Goal: Register for event/course

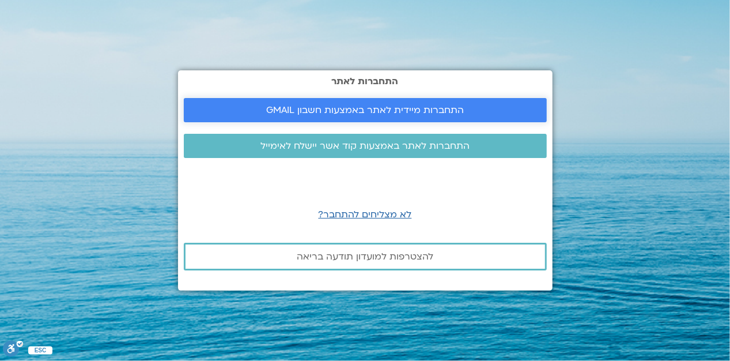
click at [402, 120] on link "התחברות מיידית לאתר באמצעות חשבון GMAIL" at bounding box center [365, 110] width 363 height 24
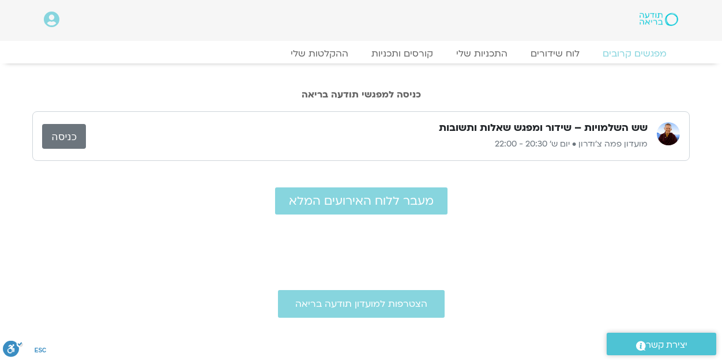
click at [532, 80] on div "כניסה למפגשי תודעה בריאה" at bounding box center [360, 84] width 657 height 42
click at [62, 137] on link "כניסה" at bounding box center [64, 136] width 44 height 25
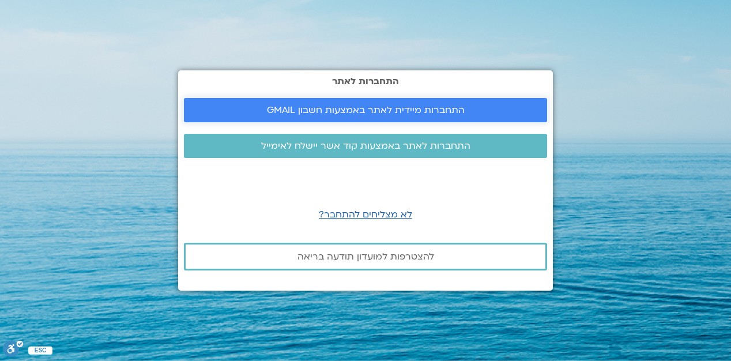
click at [444, 109] on span "התחברות מיידית לאתר באמצעות חשבון GMAIL" at bounding box center [366, 110] width 198 height 10
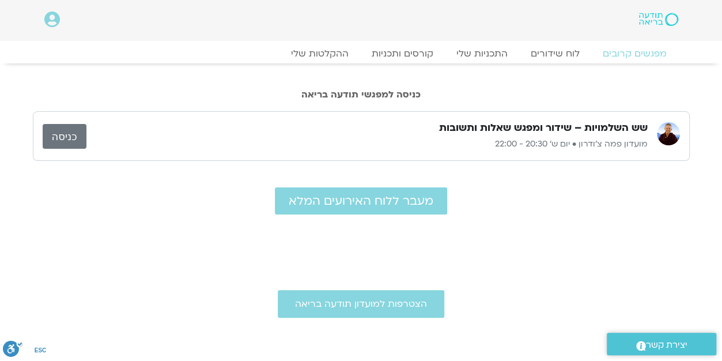
click at [61, 139] on link "כניסה" at bounding box center [65, 136] width 44 height 25
